Goal: Navigation & Orientation: Find specific page/section

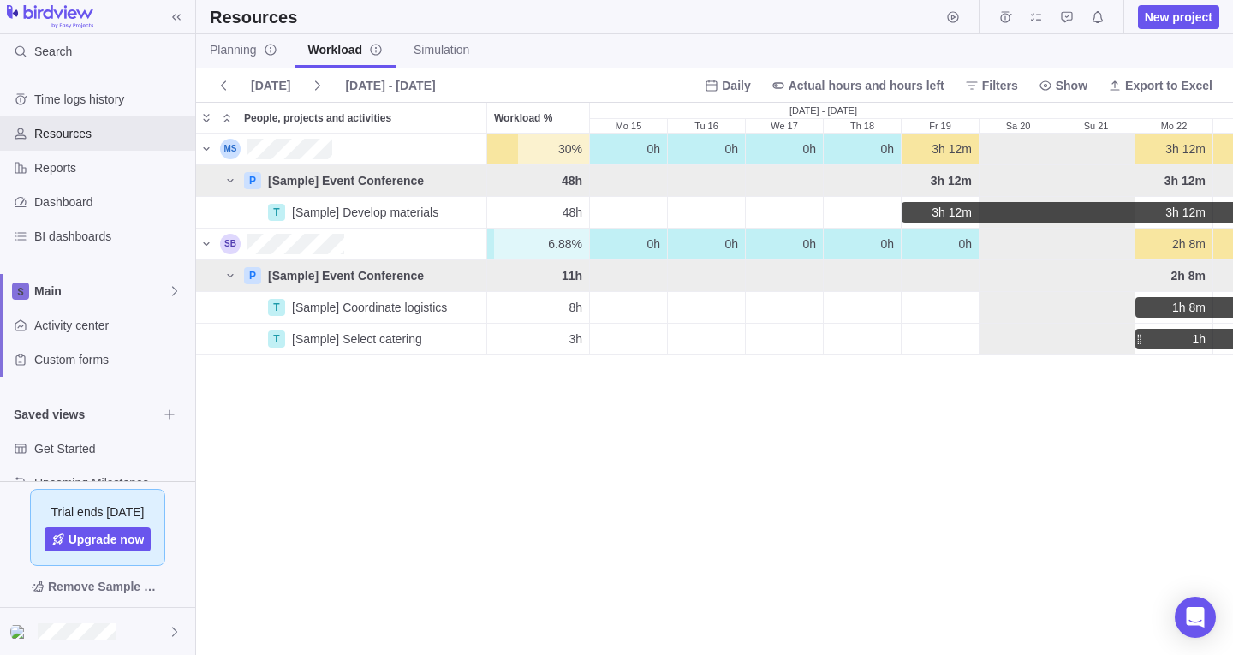
scroll to position [508, 1024]
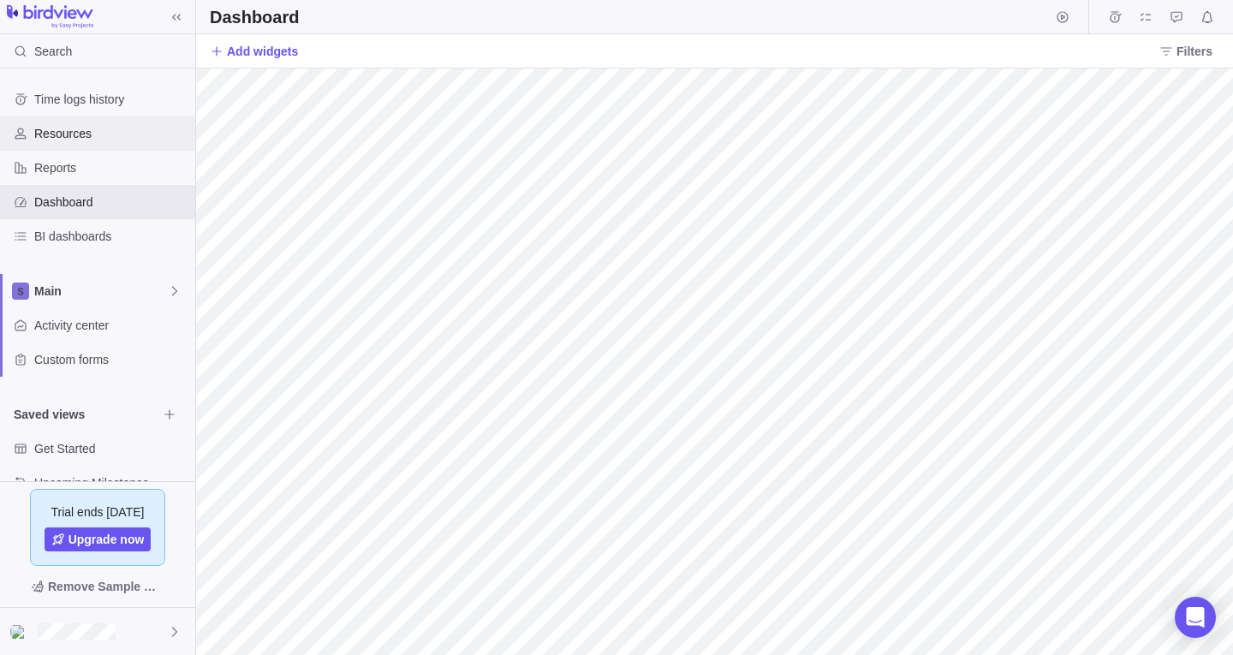
click at [98, 142] on div "Resources" at bounding box center [97, 133] width 195 height 34
